Goal: Task Accomplishment & Management: Complete application form

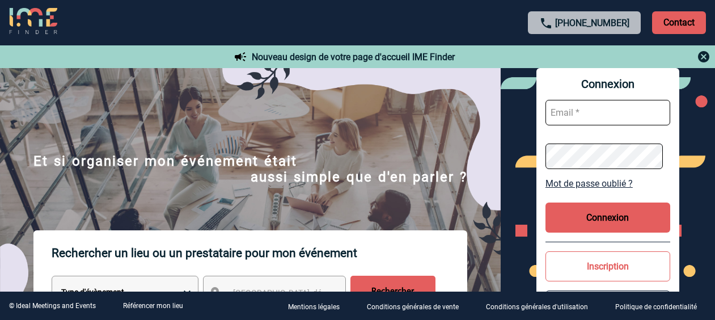
scroll to position [57, 0]
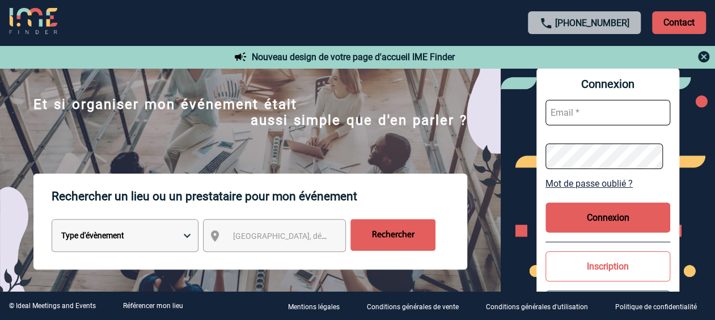
click at [186, 238] on select "Type d'évènement Séminaire avec nuitée Réunion Repas de groupe Team Building & …" at bounding box center [125, 235] width 147 height 33
select select "3"
click at [52, 220] on select "Type d'évènement Séminaire avec nuitée Réunion Repas de groupe Team Building & …" at bounding box center [125, 235] width 147 height 33
click at [254, 226] on div "[GEOGRAPHIC_DATA], département, région..." at bounding box center [274, 235] width 143 height 33
click at [254, 240] on span "[GEOGRAPHIC_DATA], département, région..." at bounding box center [312, 235] width 158 height 9
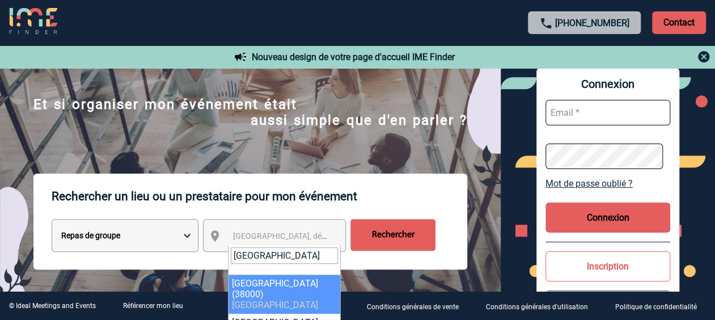
type input "grenoble"
select select "35563"
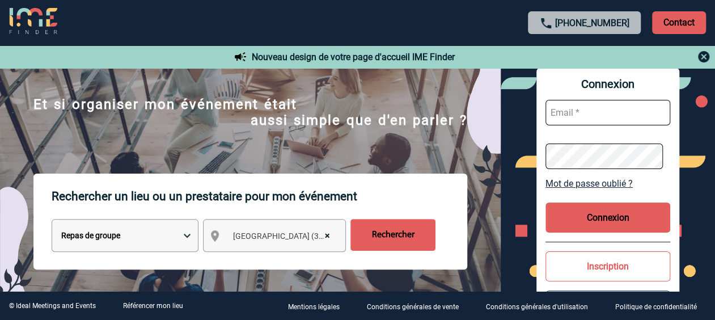
click at [428, 231] on input "Rechercher" at bounding box center [392, 235] width 85 height 32
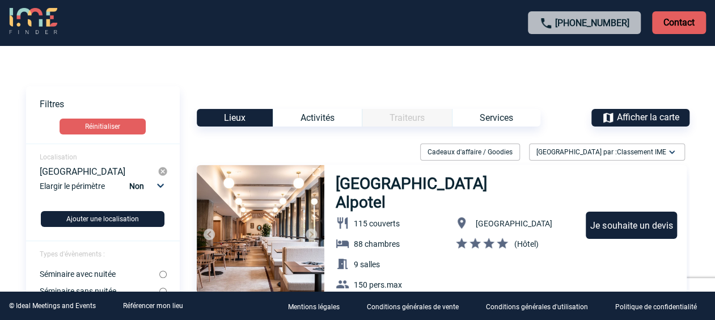
scroll to position [57, 0]
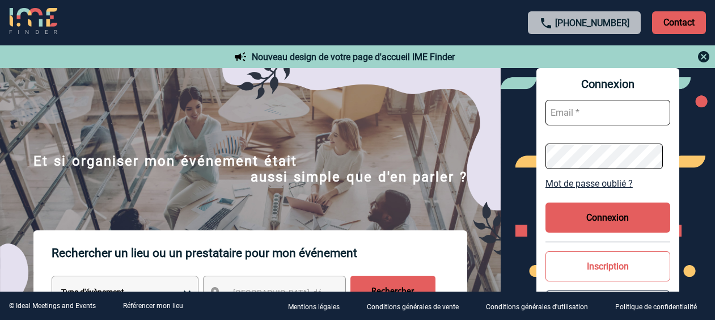
scroll to position [57, 0]
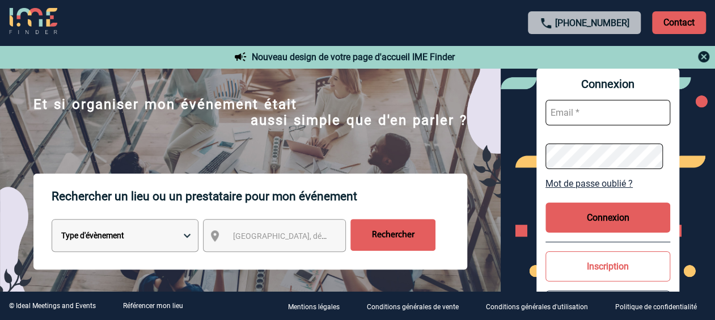
click at [192, 233] on select "Type d'évènement Séminaire avec nuitée Réunion Repas de groupe Team Building & …" at bounding box center [125, 235] width 147 height 33
select select "3"
click at [52, 220] on select "Type d'évènement Séminaire avec nuitée Réunion Repas de groupe Team Building & …" at bounding box center [125, 235] width 147 height 33
click at [278, 240] on span "[GEOGRAPHIC_DATA], département, région..." at bounding box center [312, 235] width 158 height 9
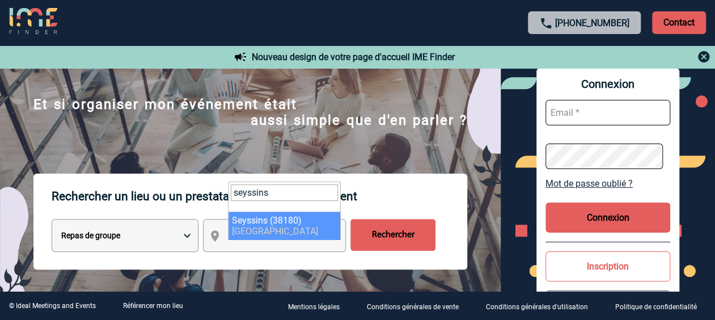
type input "seyssins"
select select "35848"
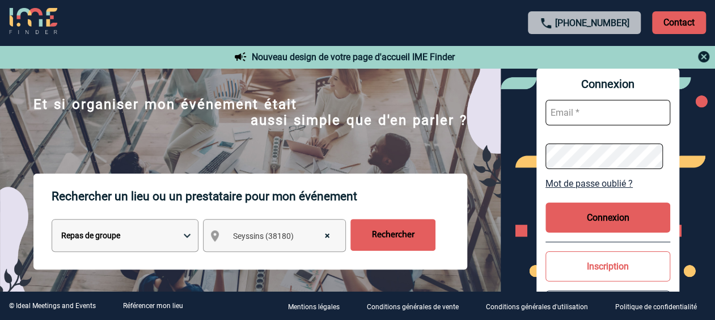
click at [384, 235] on input "Rechercher" at bounding box center [392, 235] width 85 height 32
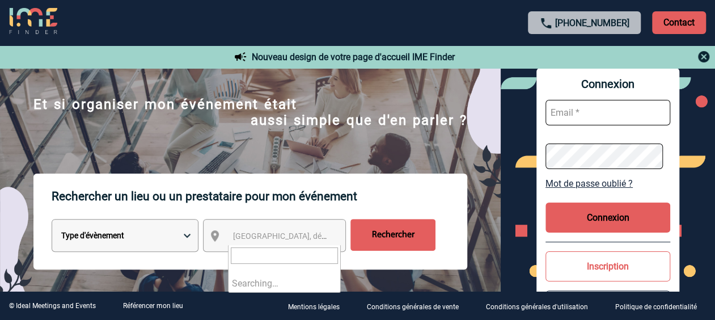
click at [243, 233] on span "[GEOGRAPHIC_DATA], département, région..." at bounding box center [312, 235] width 158 height 9
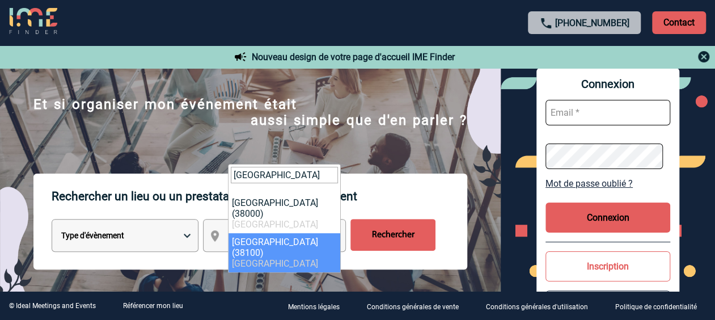
type input "grenoble"
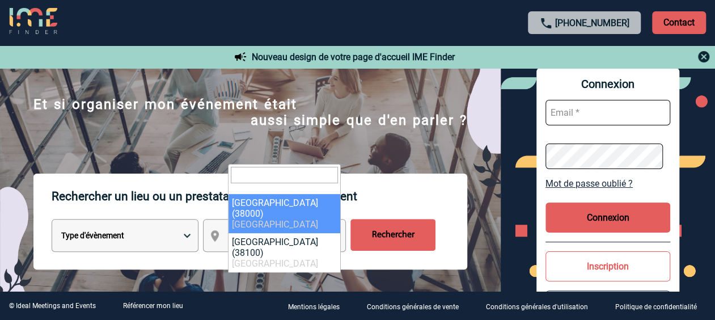
select select "35563"
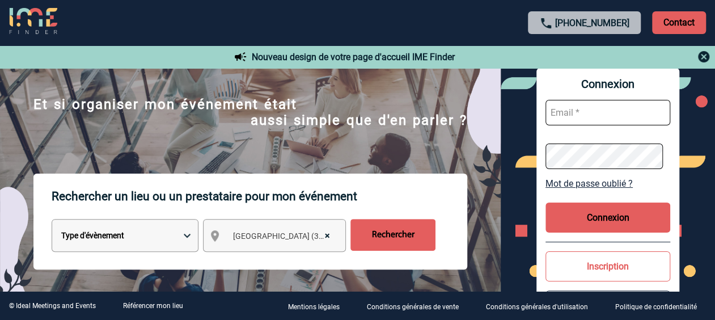
click at [380, 230] on input "Rechercher" at bounding box center [392, 235] width 85 height 32
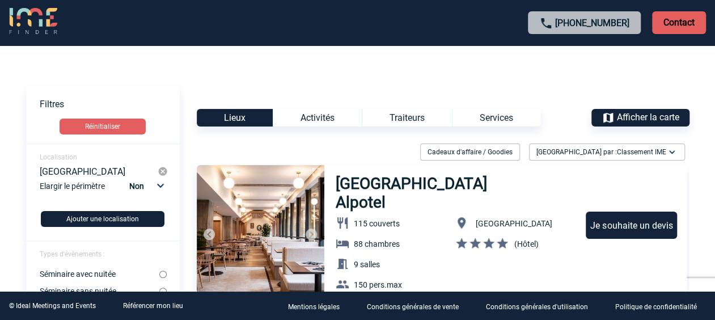
click at [165, 185] on select "Non 10km 20km 50km" at bounding box center [145, 186] width 39 height 15
select select "20"
click at [129, 179] on select "Non 10km 20km 50km" at bounding box center [145, 186] width 39 height 15
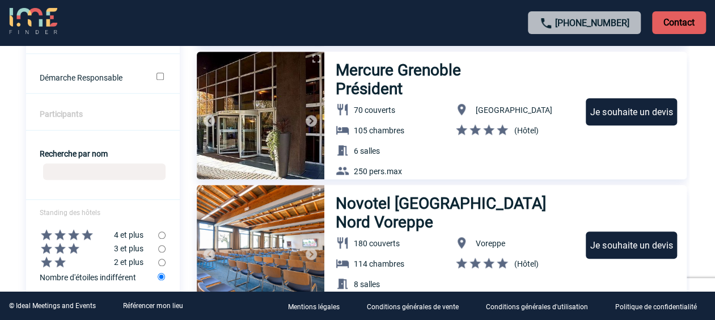
scroll to position [397, 0]
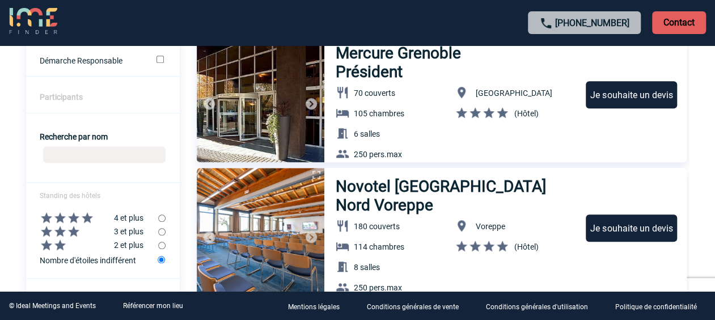
click at [635, 219] on div "Je souhaite un devis" at bounding box center [631, 227] width 91 height 27
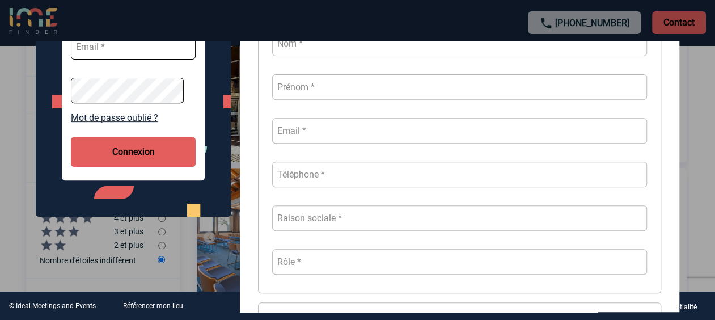
scroll to position [113, 0]
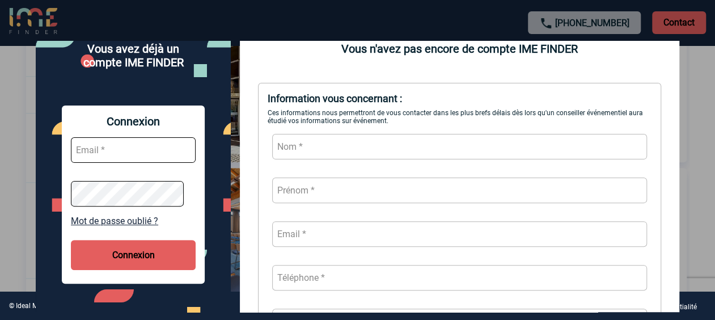
click at [353, 158] on input "text" at bounding box center [459, 147] width 375 height 26
type input "[GEOGRAPHIC_DATA]"
type input "[PERSON_NAME]"
type input "[PERSON_NAME][DOMAIN_NAME][EMAIL_ADDRESS][DOMAIN_NAME]"
type input "0637889511"
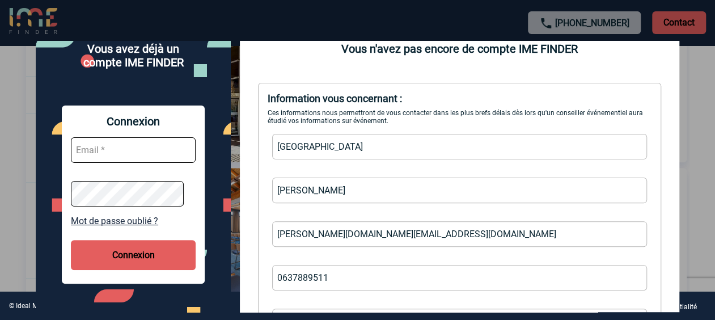
type input "CAPGEMINI"
type input "Sales"
type input "3"
type input "120"
type input "QAM Q3"
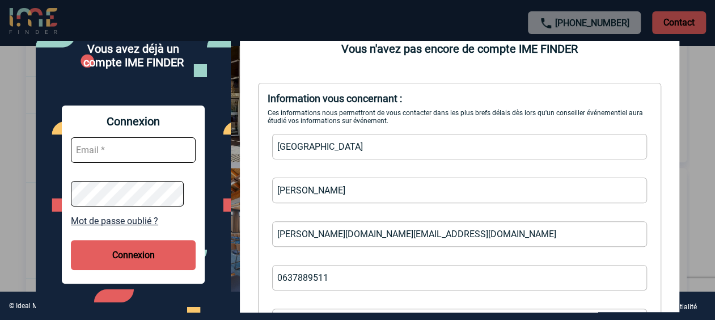
scroll to position [394, 0]
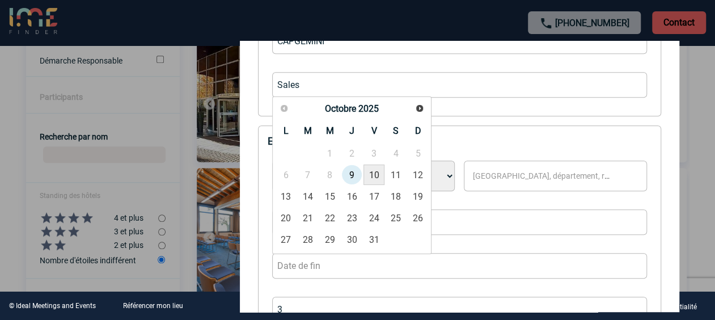
click at [375, 180] on link "10" at bounding box center [373, 174] width 21 height 20
type input "[DATE]"
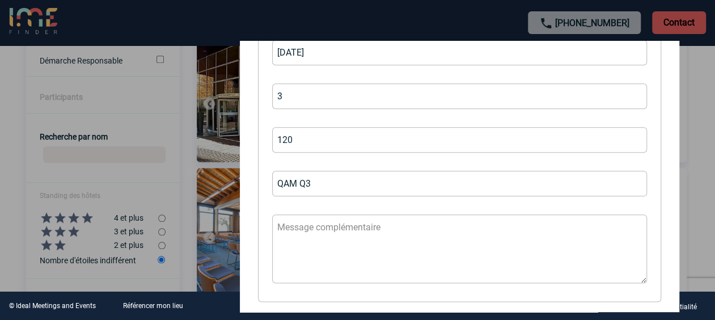
scroll to position [507, 0]
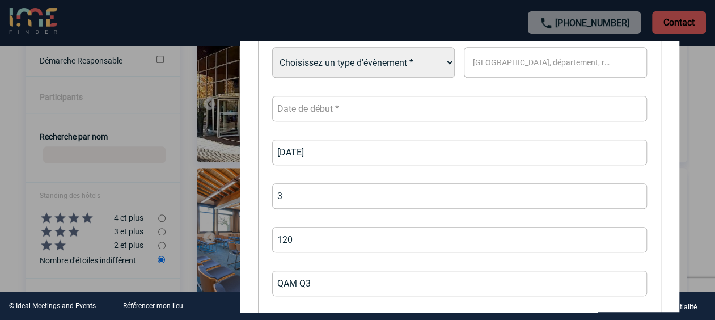
click at [307, 115] on input "text" at bounding box center [459, 109] width 375 height 26
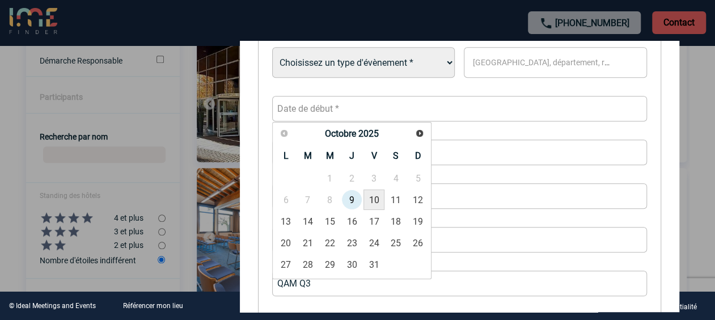
click at [372, 202] on link "10" at bounding box center [373, 199] width 21 height 20
type input "[DATE]"
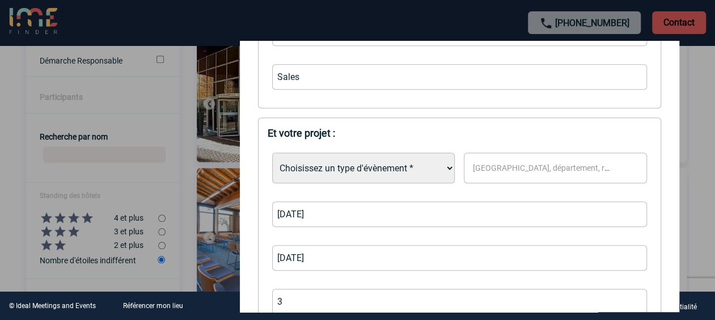
scroll to position [337, 0]
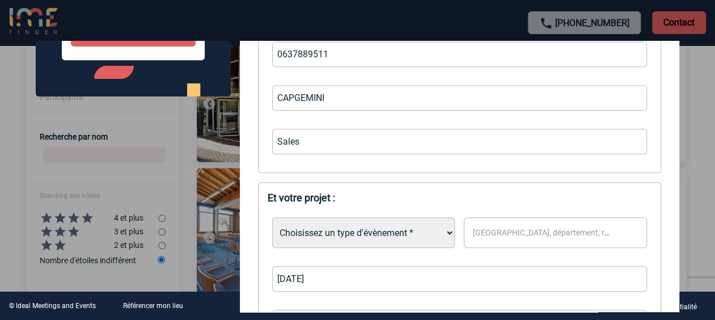
click at [419, 239] on select "Choisissez un type d'évènement * Séminaire avec nuitée Séminaire sans nuitée Re…" at bounding box center [363, 232] width 183 height 31
select select "3"
click at [272, 218] on select "Choisissez un type d'évènement * Séminaire avec nuitée Séminaire sans nuitée Re…" at bounding box center [363, 232] width 183 height 31
click at [525, 224] on div "[GEOGRAPHIC_DATA], département, région..." at bounding box center [555, 232] width 183 height 31
click at [525, 227] on span "[GEOGRAPHIC_DATA], département, région..." at bounding box center [546, 233] width 156 height 16
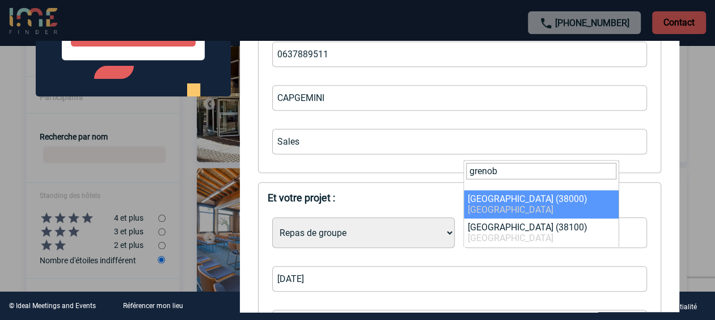
type input "grenob"
select select "35563"
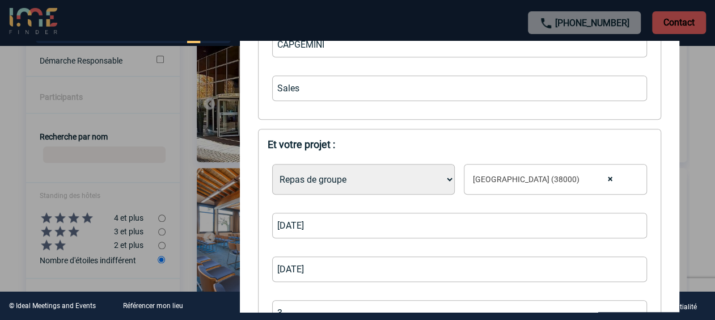
scroll to position [450, 0]
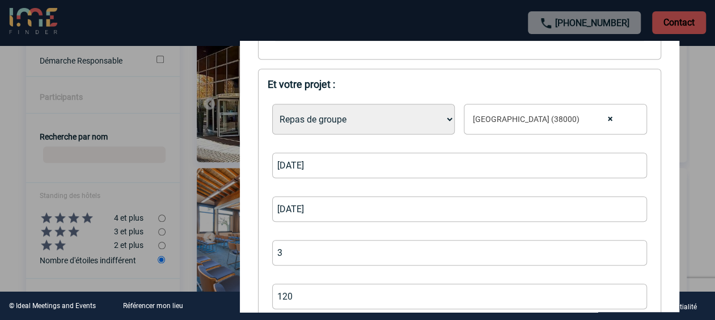
select select
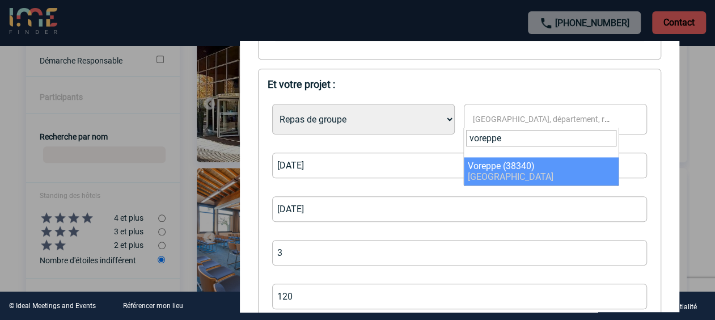
type input "voreppe"
select select "35923"
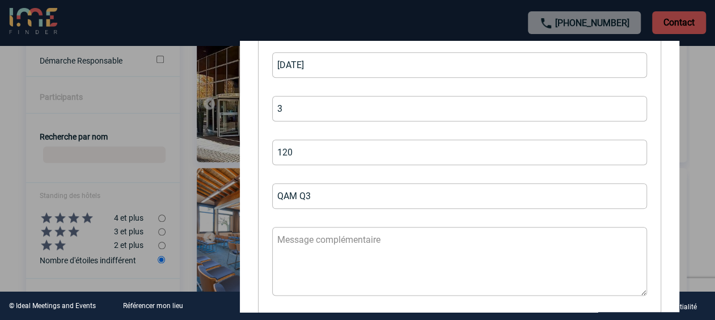
scroll to position [620, 0]
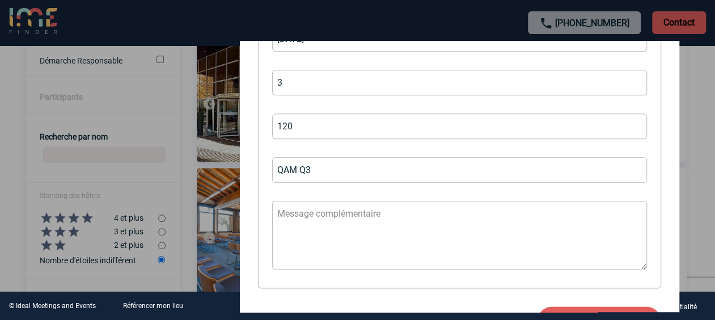
click at [363, 227] on textarea at bounding box center [459, 235] width 375 height 69
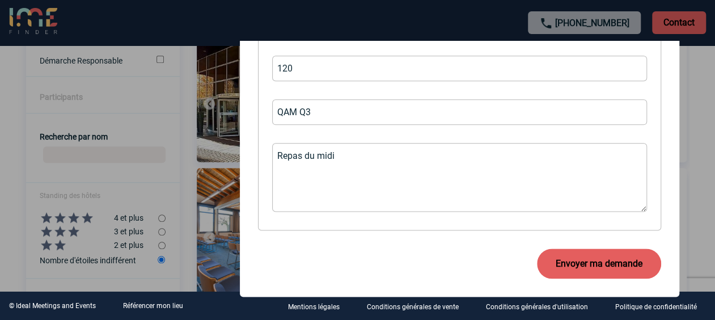
scroll to position [680, 0]
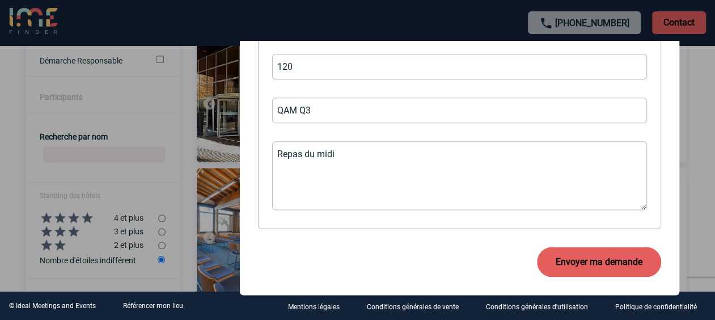
type textarea "Repas du midi"
click at [566, 267] on button "Envoyer ma demande" at bounding box center [599, 262] width 124 height 30
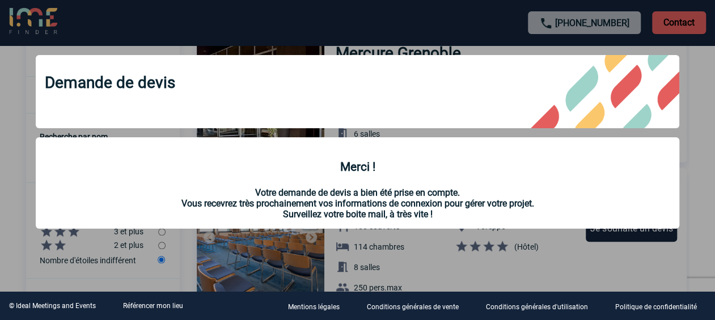
click at [709, 196] on div at bounding box center [357, 160] width 715 height 320
